Goal: Task Accomplishment & Management: Use online tool/utility

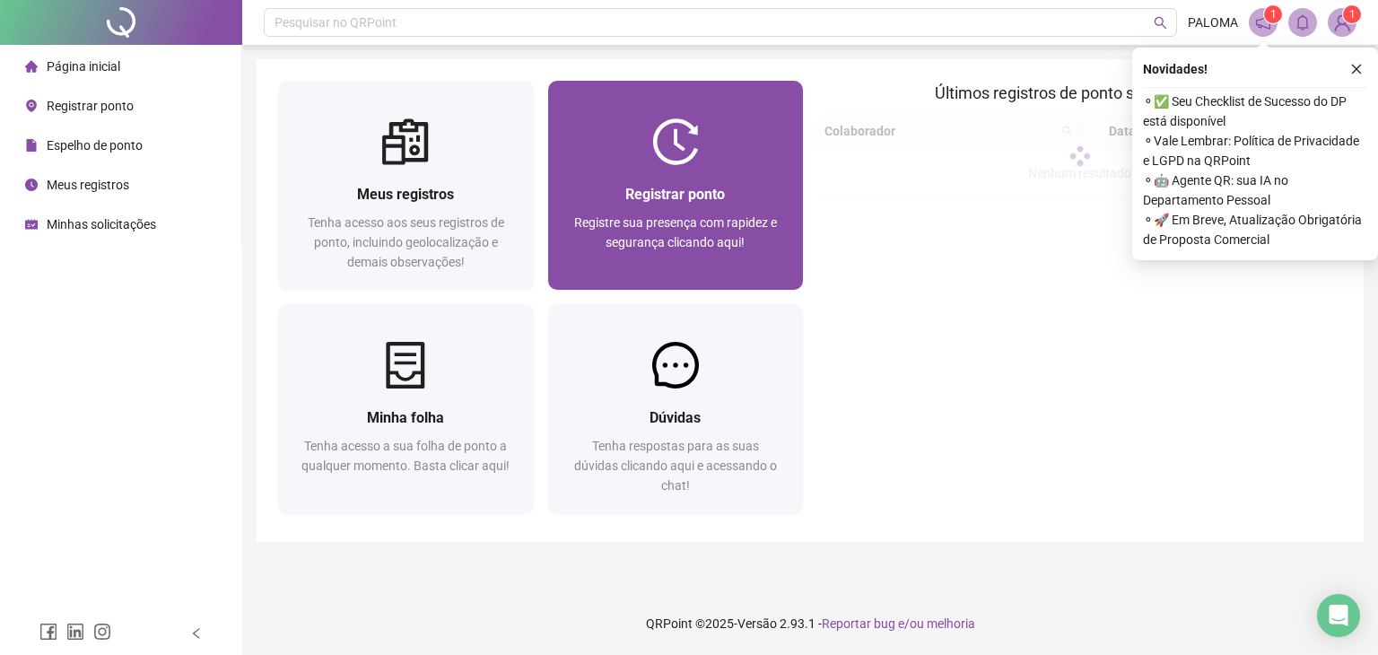
click at [767, 133] on div at bounding box center [676, 141] width 256 height 47
click at [642, 270] on div "Registre sua presença com rapidez e segurança clicando aqui!" at bounding box center [676, 242] width 213 height 59
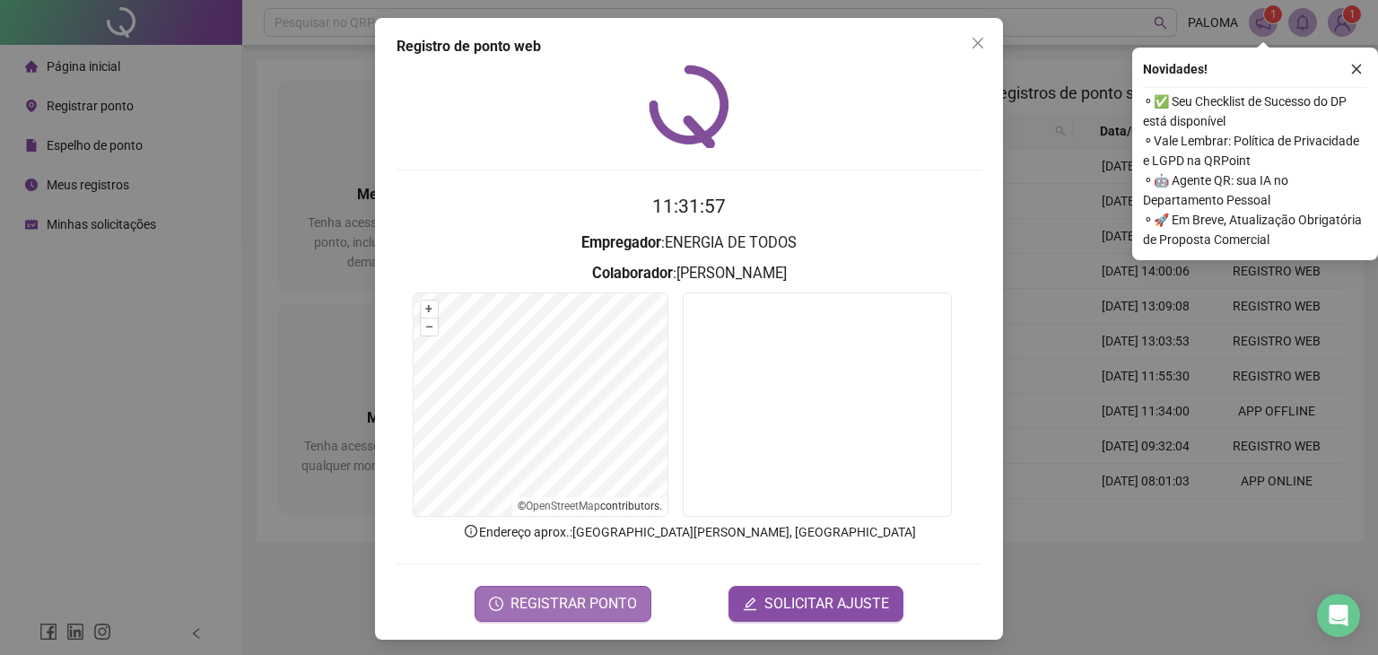
drag, startPoint x: 582, startPoint y: 610, endPoint x: 591, endPoint y: 595, distance: 17.7
click at [582, 607] on span "REGISTRAR PONTO" at bounding box center [573, 604] width 126 height 22
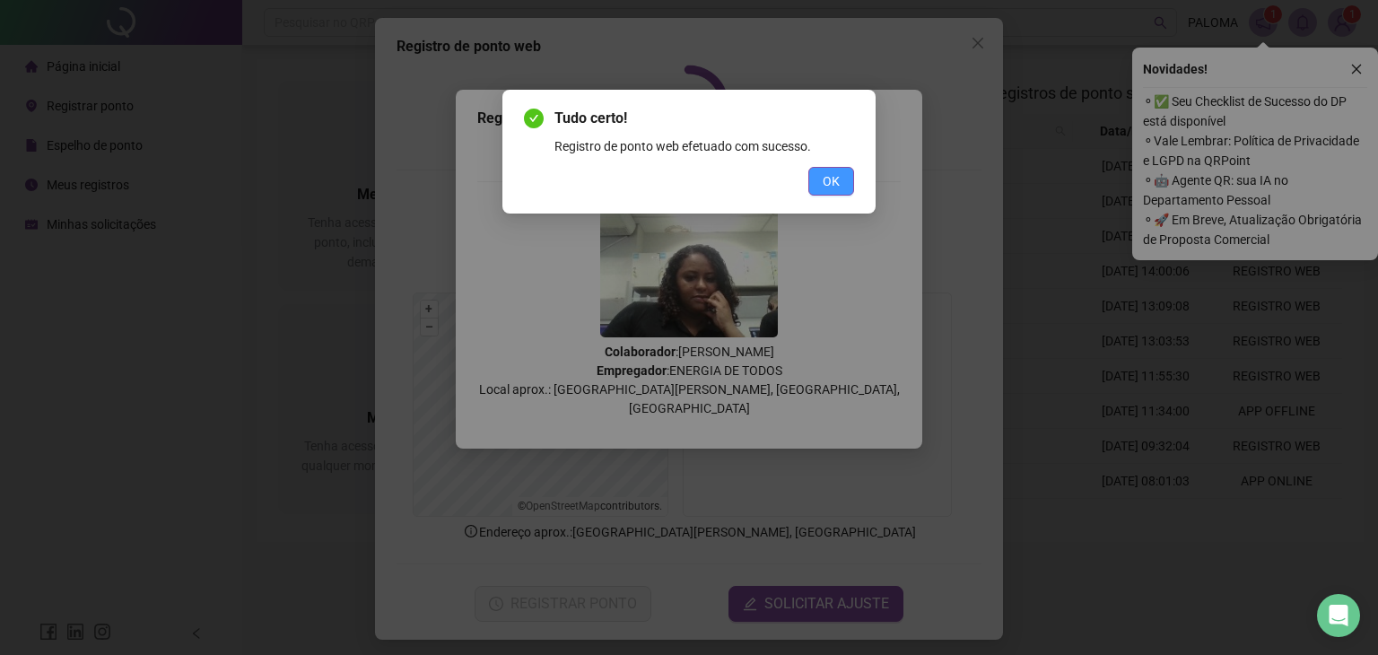
click at [837, 183] on span "OK" at bounding box center [831, 181] width 17 height 20
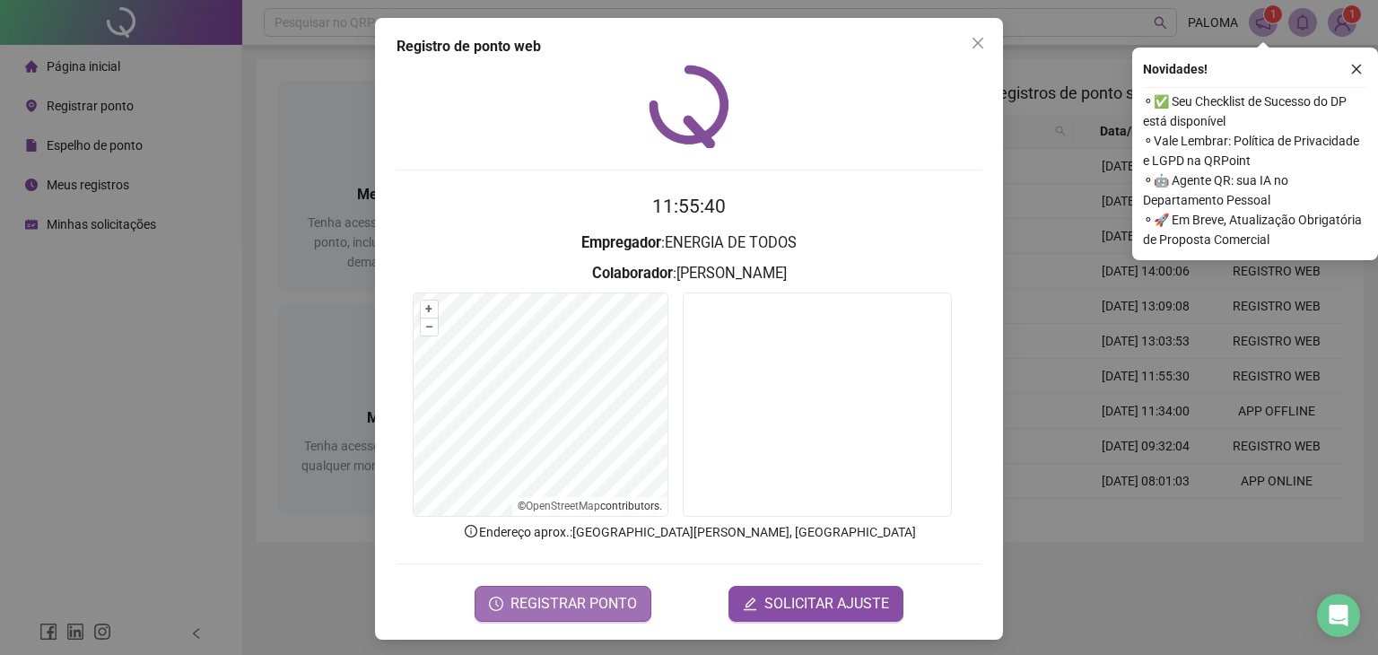
click at [590, 593] on span "REGISTRAR PONTO" at bounding box center [573, 604] width 126 height 22
